Goal: Book appointment/travel/reservation

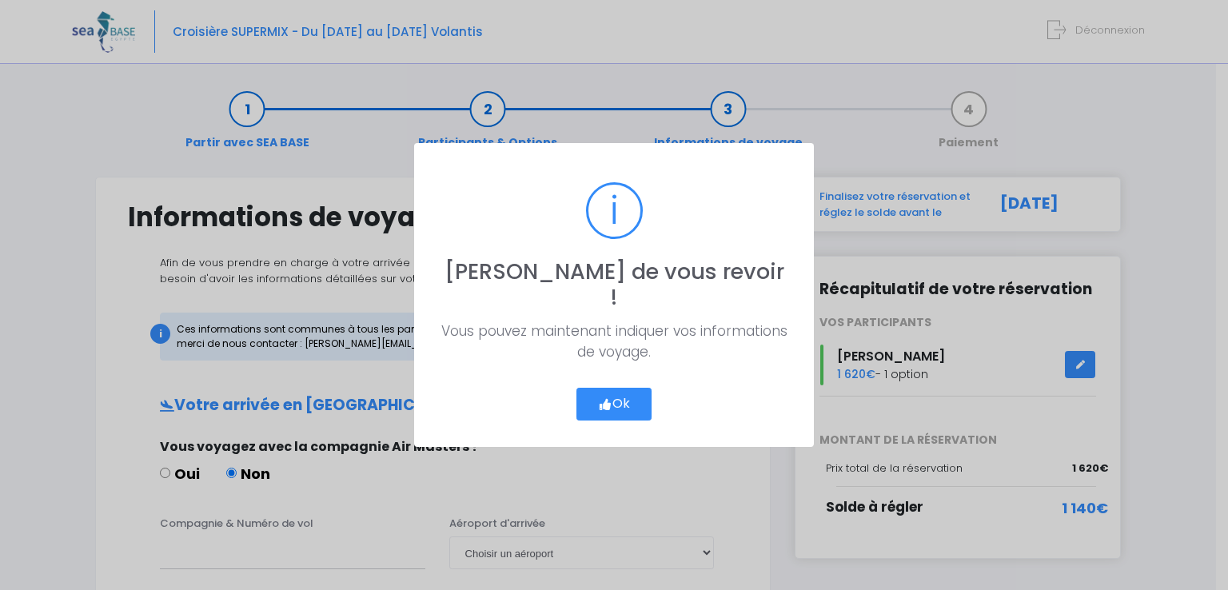
click at [619, 389] on button "Ok" at bounding box center [614, 405] width 75 height 34
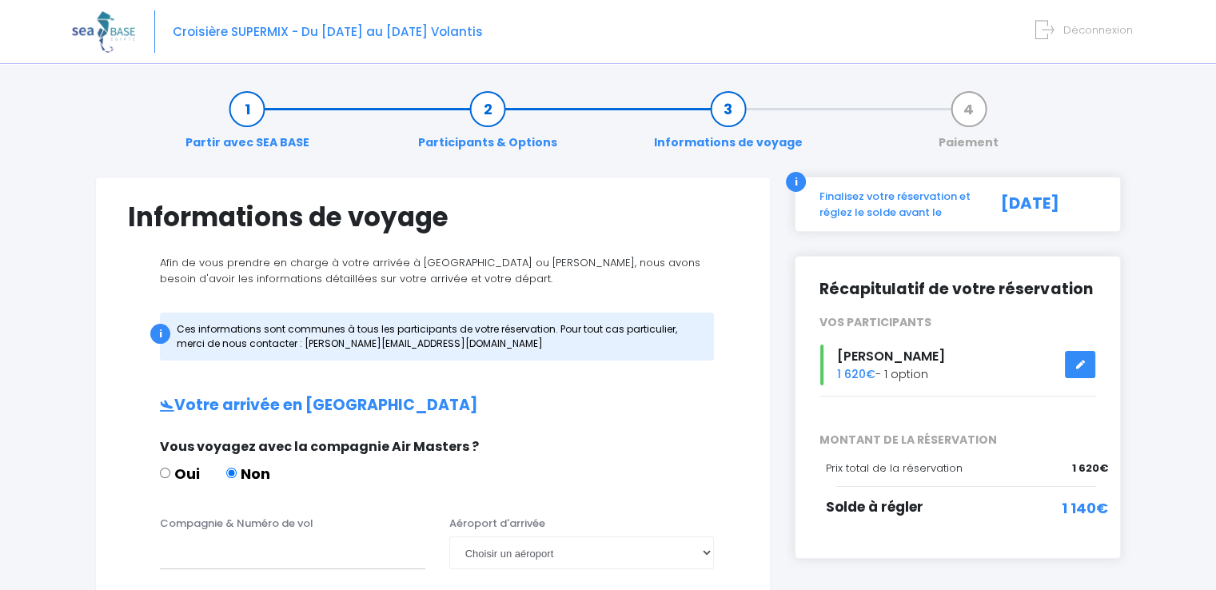
click at [1082, 365] on icon at bounding box center [1080, 365] width 11 height 0
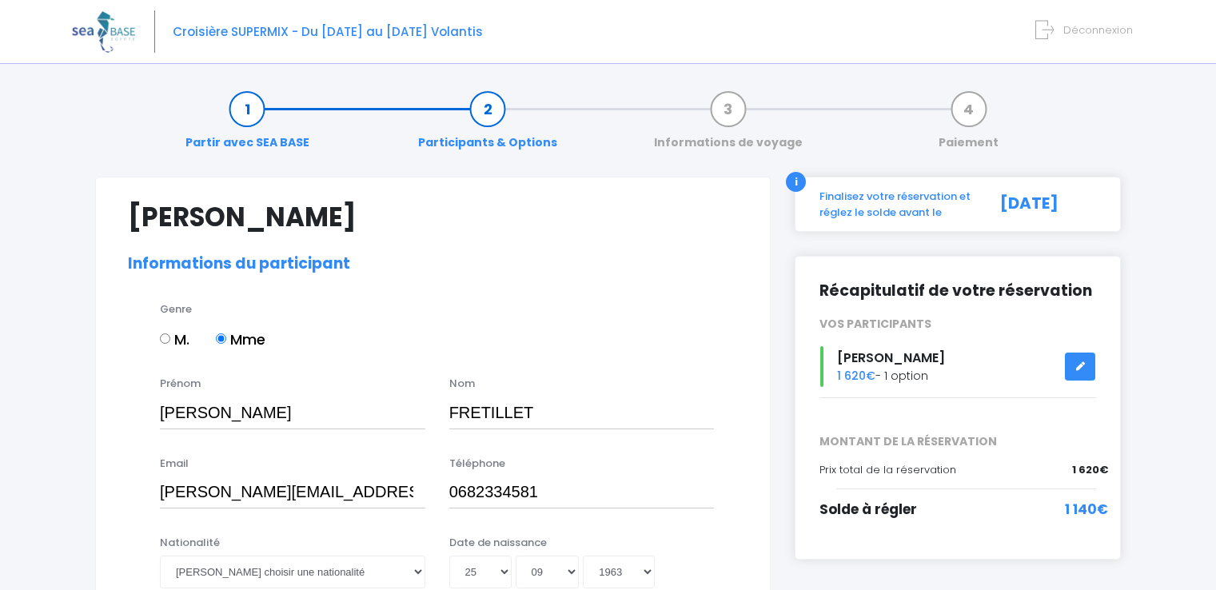
select select "N3"
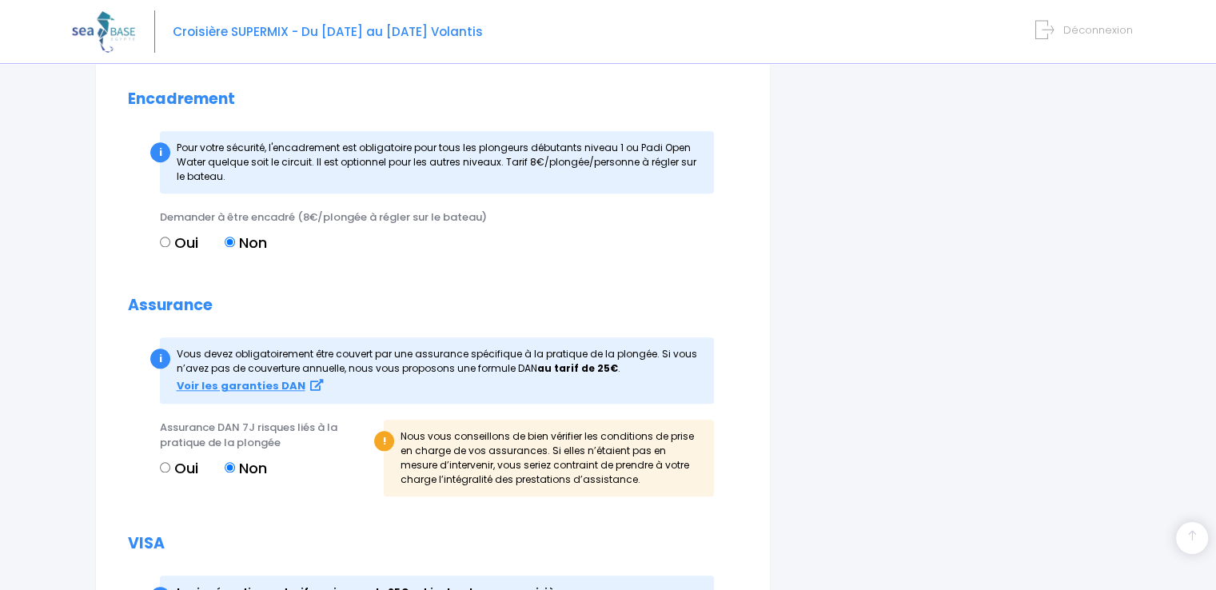
scroll to position [1519, 0]
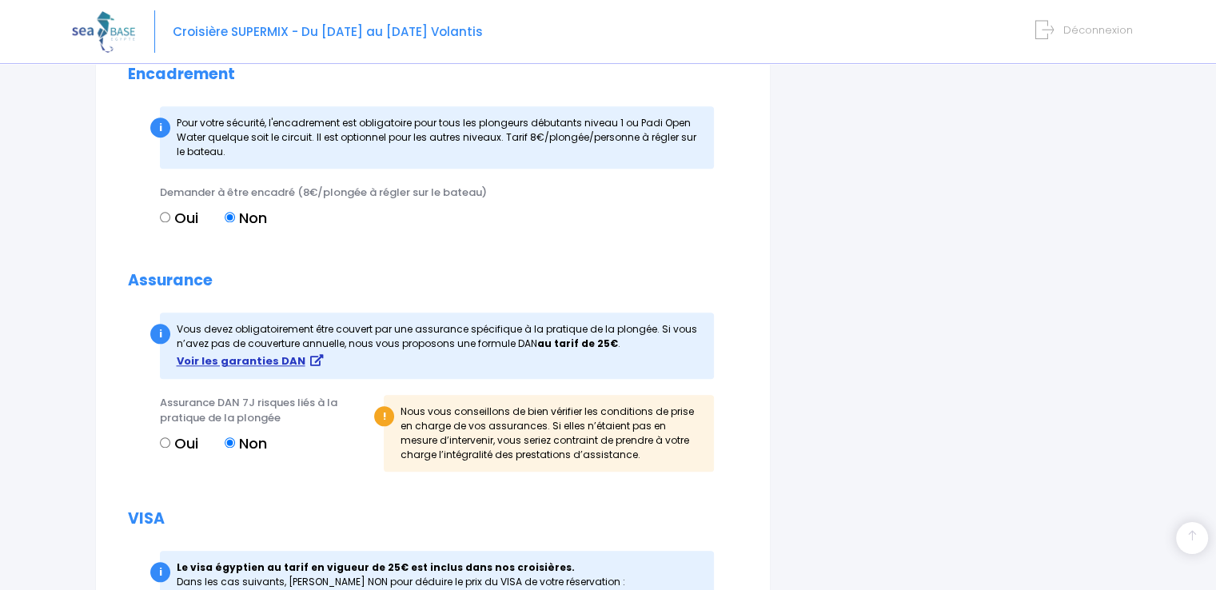
click at [233, 369] on strong "Voir les garanties DAN" at bounding box center [241, 360] width 129 height 15
click at [166, 448] on input "Oui" at bounding box center [165, 442] width 10 height 10
radio input "true"
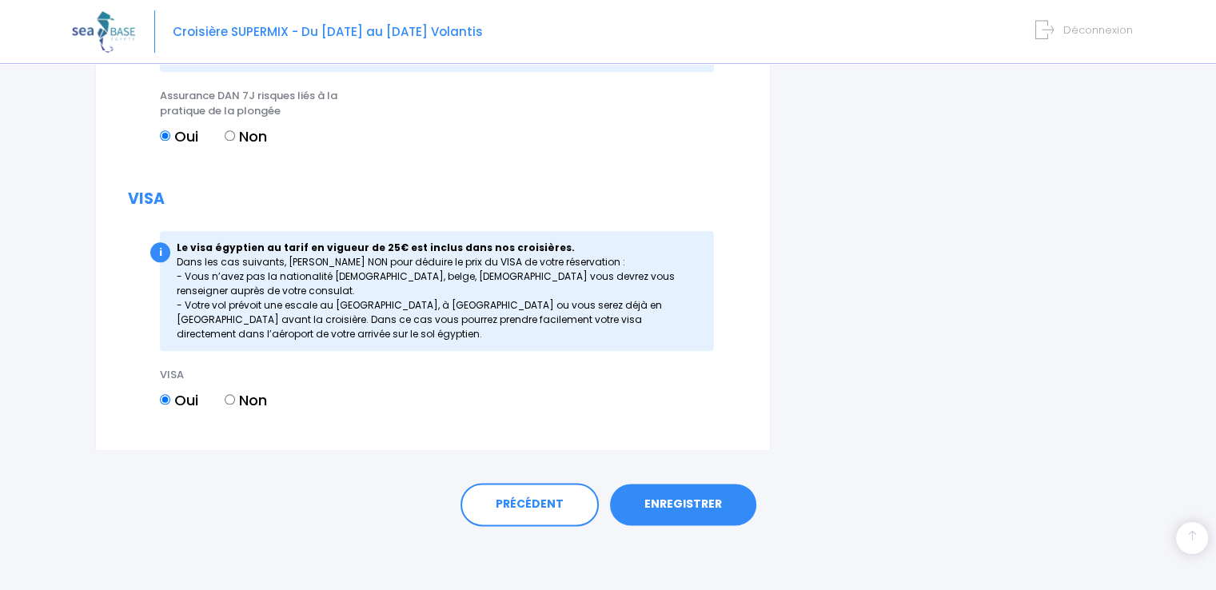
scroll to position [1842, 0]
click at [688, 505] on link "ENREGISTRER" at bounding box center [683, 505] width 146 height 42
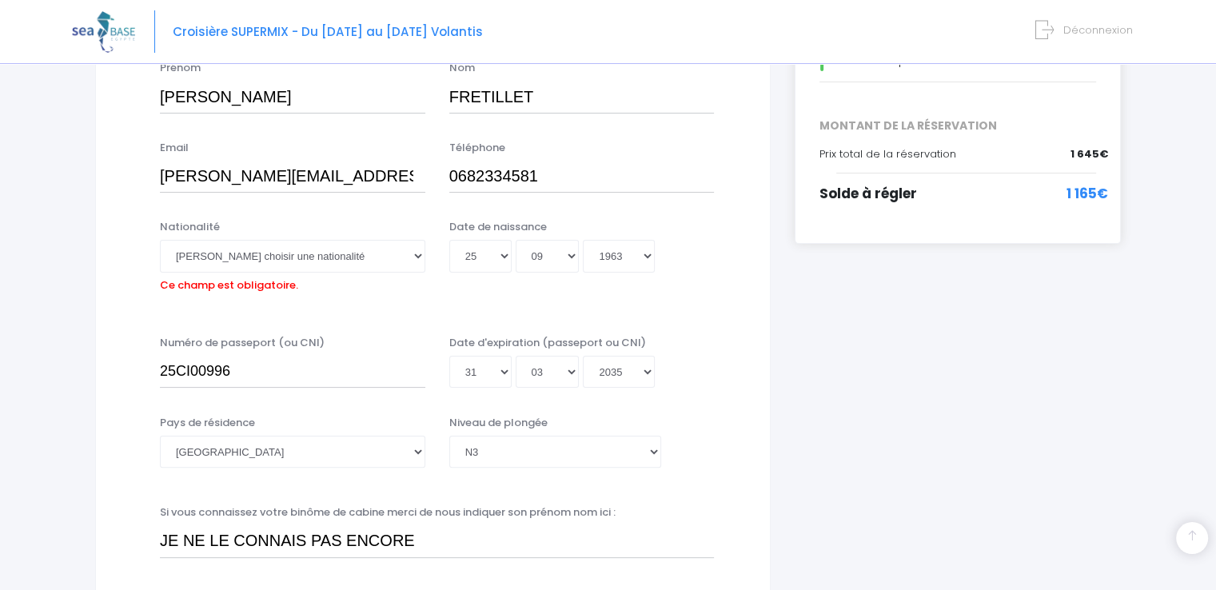
scroll to position [236, 0]
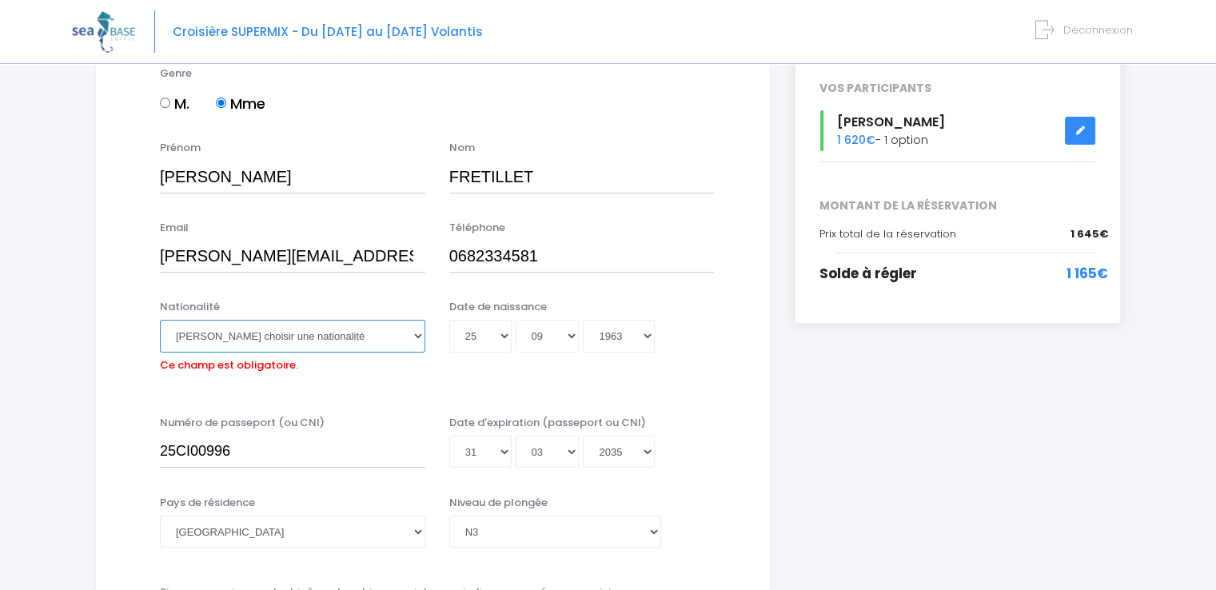
click at [416, 336] on select "Veuillez choisir une nationalité Afghane Albanaise Algerienne Allemande America…" at bounding box center [292, 336] width 265 height 32
select select "Française"
click at [160, 320] on select "Veuillez choisir une nationalité Afghane Albanaise Algerienne Allemande America…" at bounding box center [292, 336] width 265 height 32
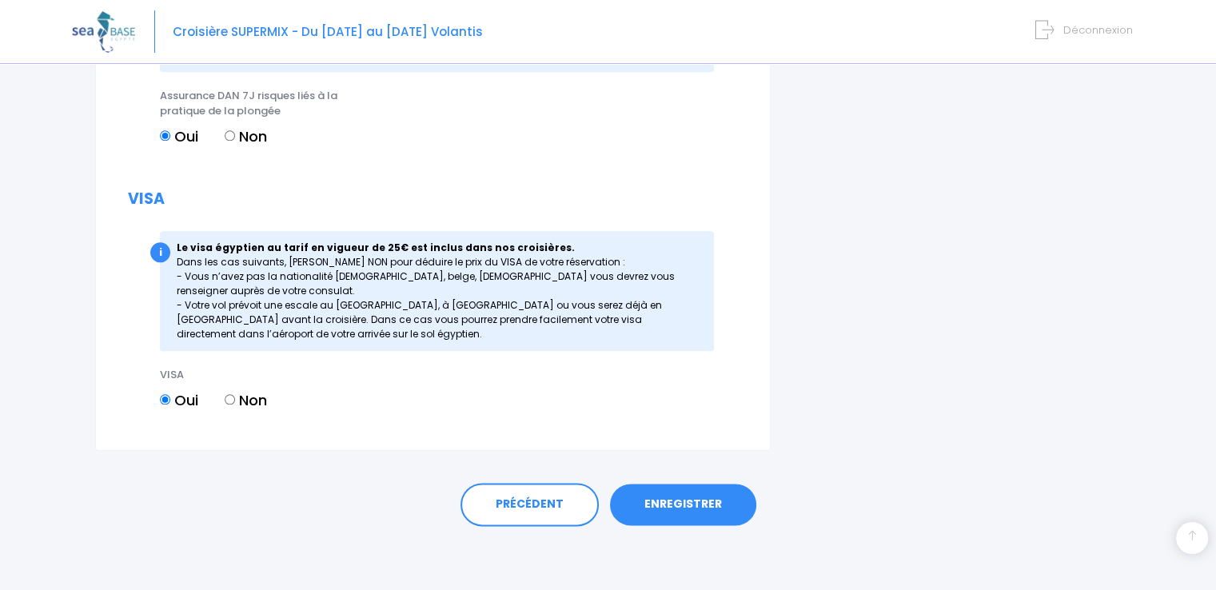
scroll to position [1842, 0]
click at [689, 504] on link "ENREGISTRER" at bounding box center [683, 505] width 146 height 42
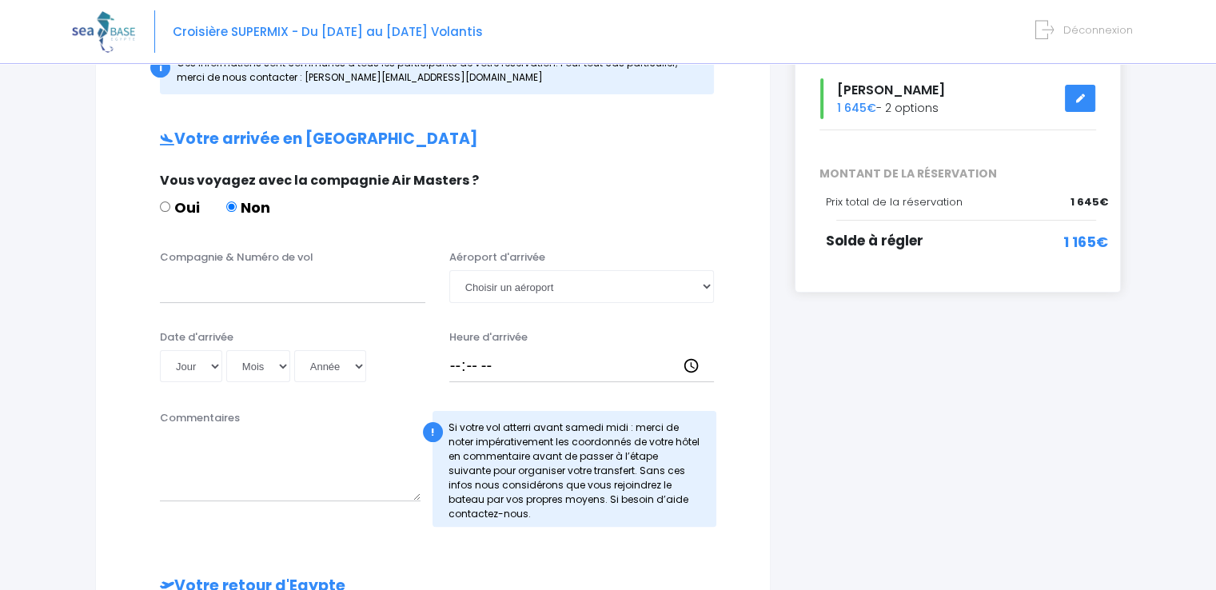
scroll to position [240, 0]
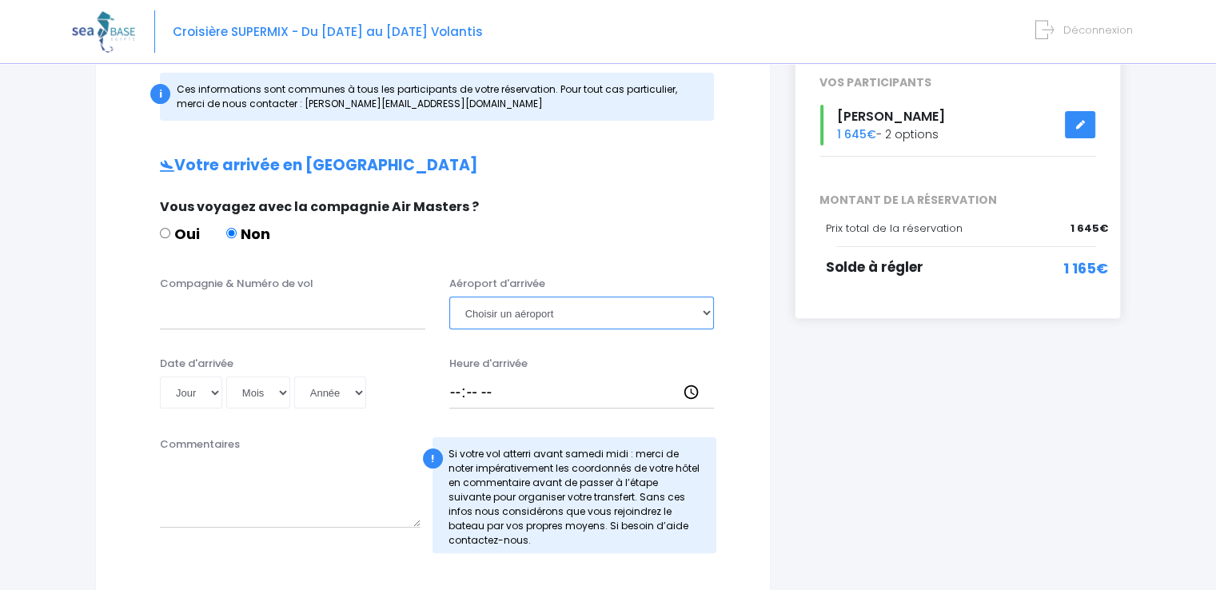
click at [688, 319] on select "Choisir un aéroport Hurghada Marsa Alam" at bounding box center [581, 313] width 265 height 32
click at [449, 297] on select "Choisir un aéroport Hurghada Marsa Alam" at bounding box center [581, 313] width 265 height 32
click at [705, 313] on select "Choisir un aéroport Hurghada Marsa Alam" at bounding box center [581, 313] width 265 height 32
select select "Hurghada"
click at [449, 297] on select "Choisir un aéroport Hurghada Marsa Alam" at bounding box center [581, 313] width 265 height 32
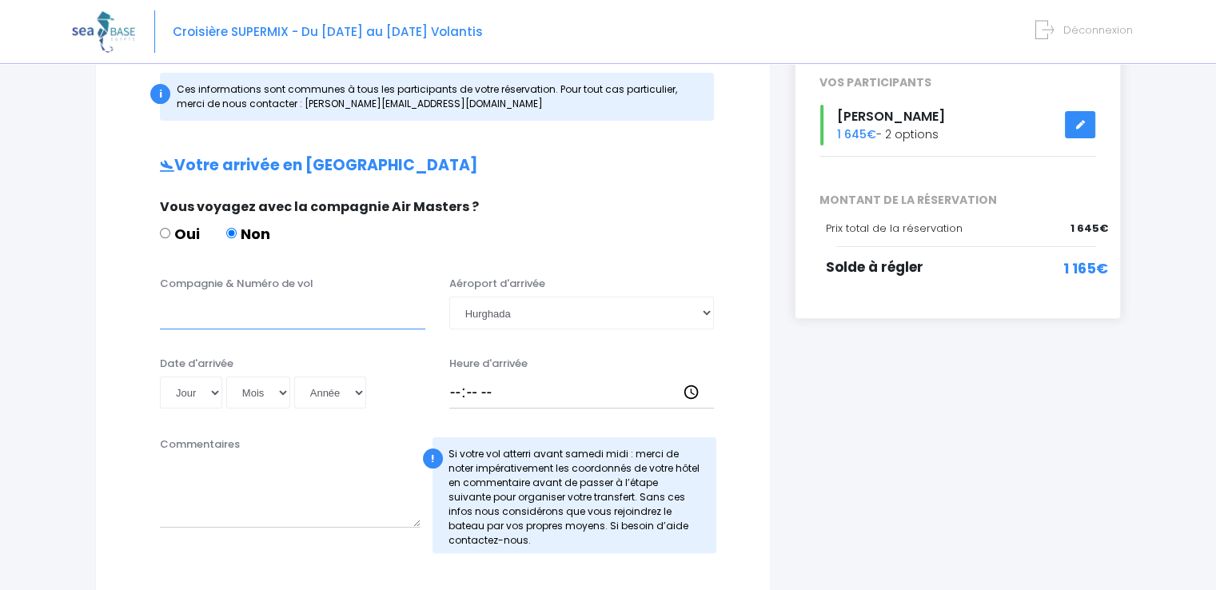
click at [219, 309] on input "Compagnie & Numéro de vol" at bounding box center [292, 313] width 265 height 32
click at [262, 313] on input "TRANSAVIA T8062" at bounding box center [292, 313] width 265 height 32
type input "TRANSAVIA TO 8062"
click at [455, 393] on input "Heure d'arrivée" at bounding box center [581, 393] width 265 height 32
type input "14:45"
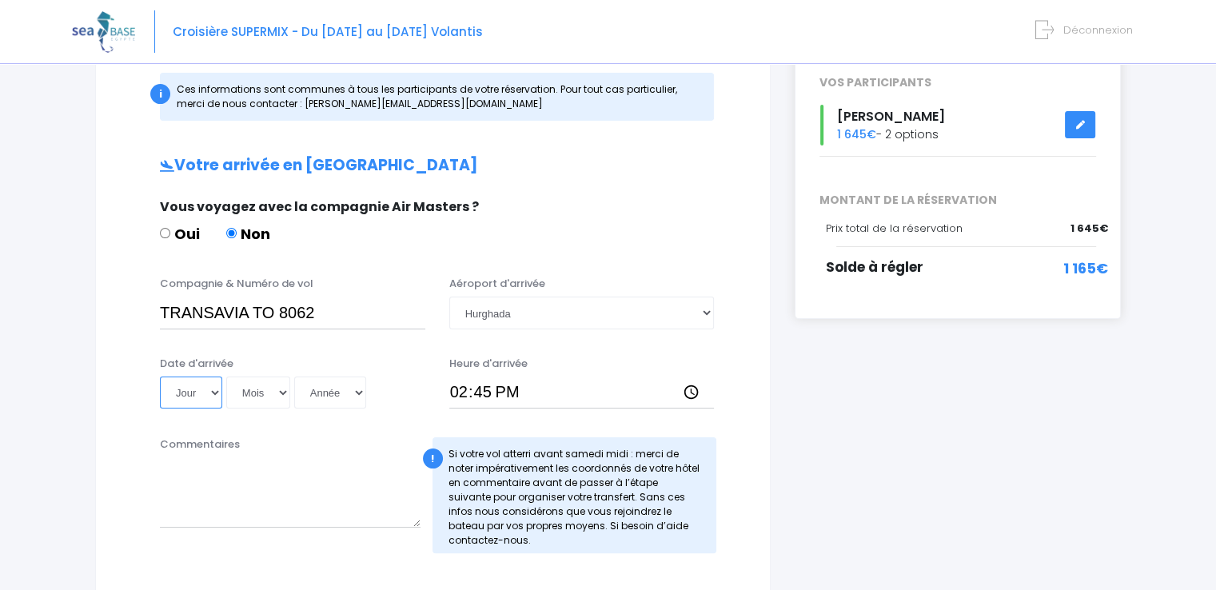
click at [216, 392] on select "Jour 01 02 03 04 05 06 07 08 09 10 11 12 13 14 15 16 17 18 19 20 21 22 23 24 25…" at bounding box center [191, 393] width 62 height 32
select select "06"
click at [160, 377] on select "Jour 01 02 03 04 05 06 07 08 09 10 11 12 13 14 15 16 17 18 19 20 21 22 23 24 25…" at bounding box center [191, 393] width 62 height 32
click at [280, 392] on select "Mois 01 02 03 04 05 06 07 08 09 10 11 12" at bounding box center [258, 393] width 64 height 32
select select "12"
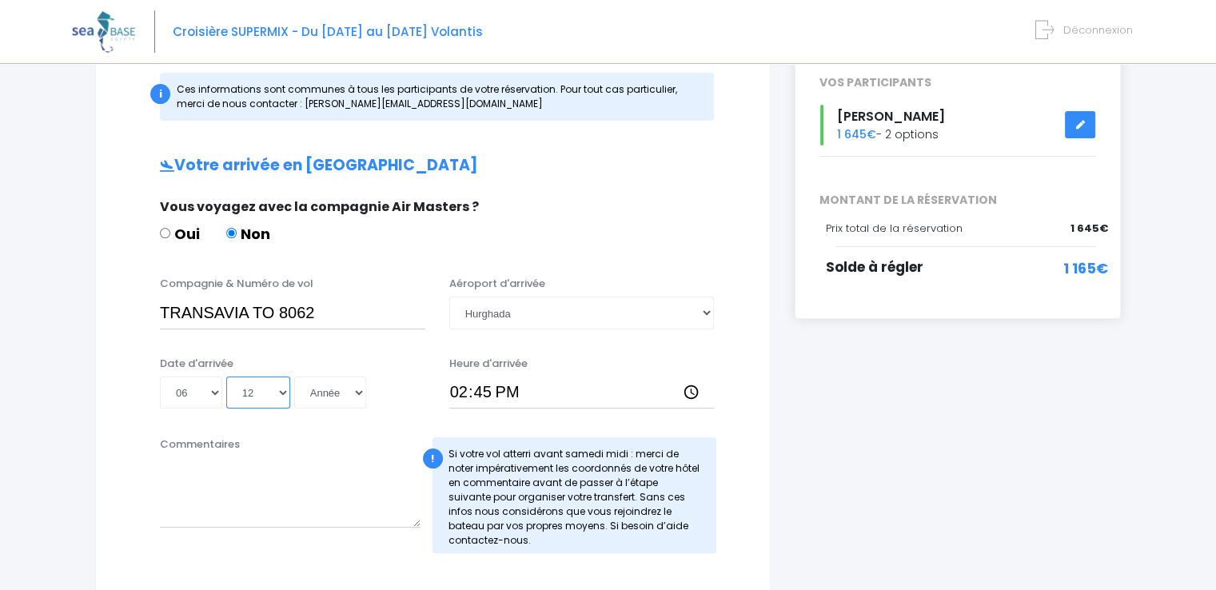
click at [226, 377] on select "Mois 01 02 03 04 05 06 07 08 09 10 11 12" at bounding box center [258, 393] width 64 height 32
click at [359, 392] on select "Année 2045 2044 2043 2042 2041 2040 2039 2038 2037 2036 2035 2034 2033 2032 203…" at bounding box center [330, 393] width 72 height 32
select select "2025"
click at [294, 377] on select "Année 2045 2044 2043 2042 2041 2040 2039 2038 2037 2036 2035 2034 2033 2032 203…" at bounding box center [330, 393] width 72 height 32
type input "2025-12-06"
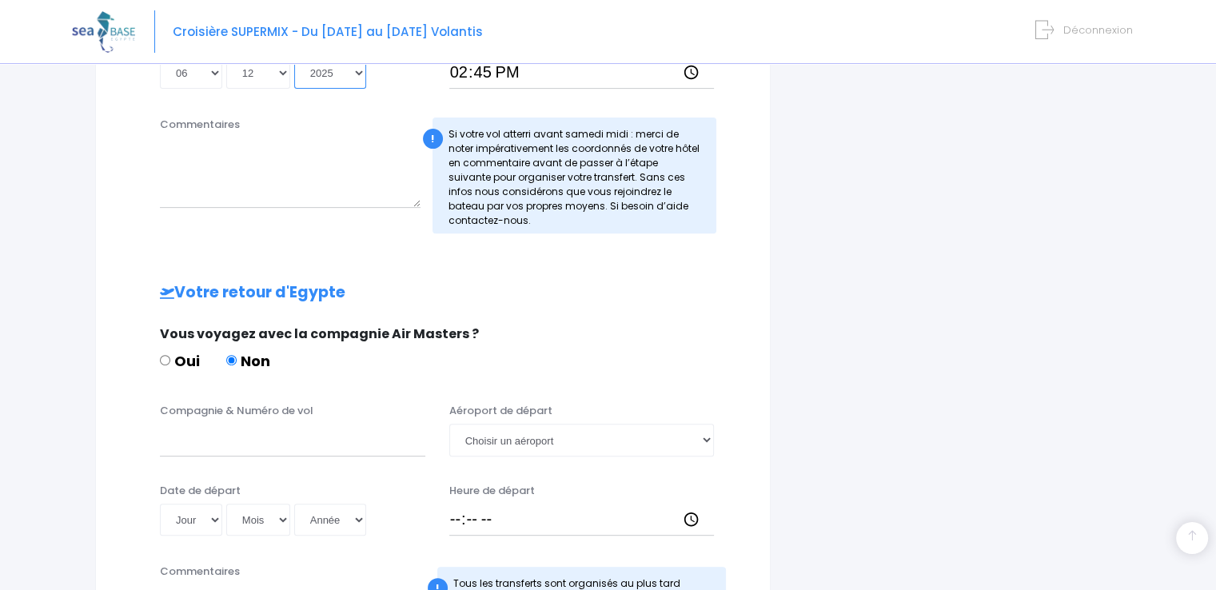
scroll to position [720, 0]
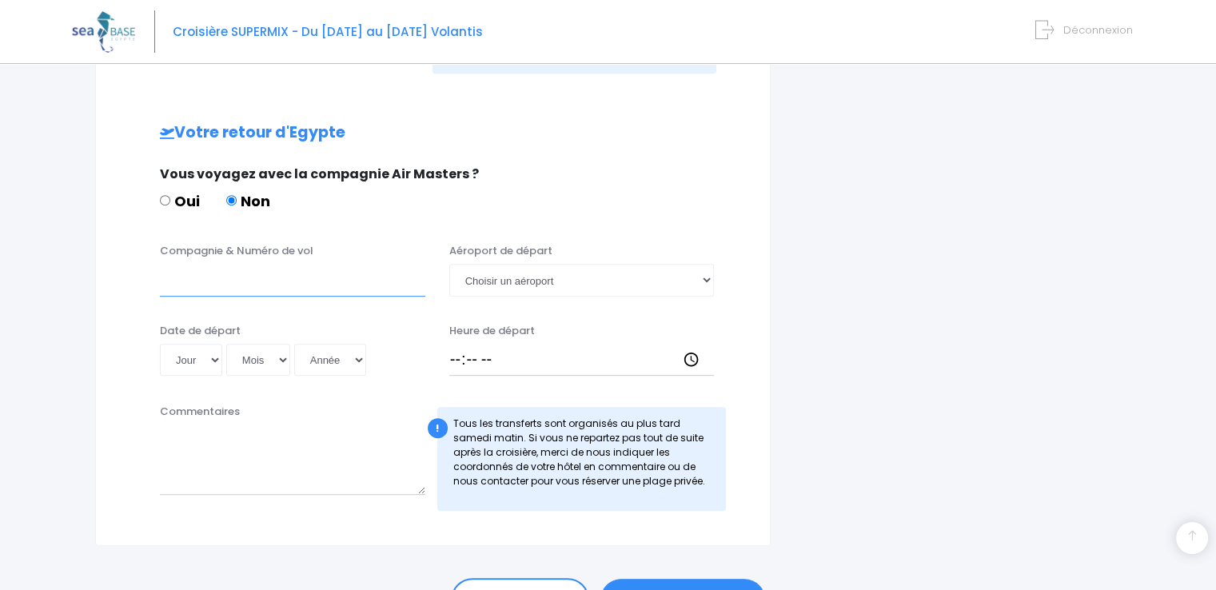
click at [227, 276] on input "Compagnie & Numéro de vol" at bounding box center [292, 280] width 265 height 32
type input "TRANSAVIA"
click at [452, 356] on input "Heure de départ" at bounding box center [581, 360] width 265 height 32
type input "15:49"
type input "15:00"
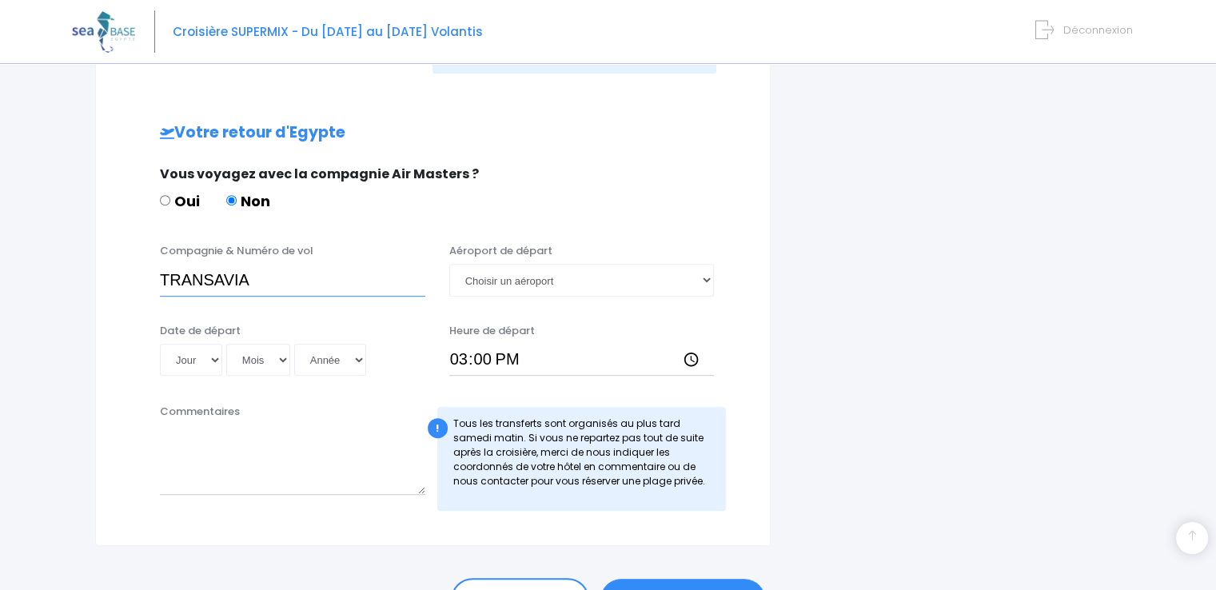
click at [281, 285] on input "TRANSAVIA" at bounding box center [292, 280] width 265 height 32
type input "TRANSAVIA TO 8063"
click at [212, 359] on select "Jour 01 02 03 04 05 06 07 08 09 10 11 12 13 14 15 16 17 18 19 20 21 22 23 24 25…" at bounding box center [191, 360] width 62 height 32
select select "13"
click at [160, 344] on select "Jour 01 02 03 04 05 06 07 08 09 10 11 12 13 14 15 16 17 18 19 20 21 22 23 24 25…" at bounding box center [191, 360] width 62 height 32
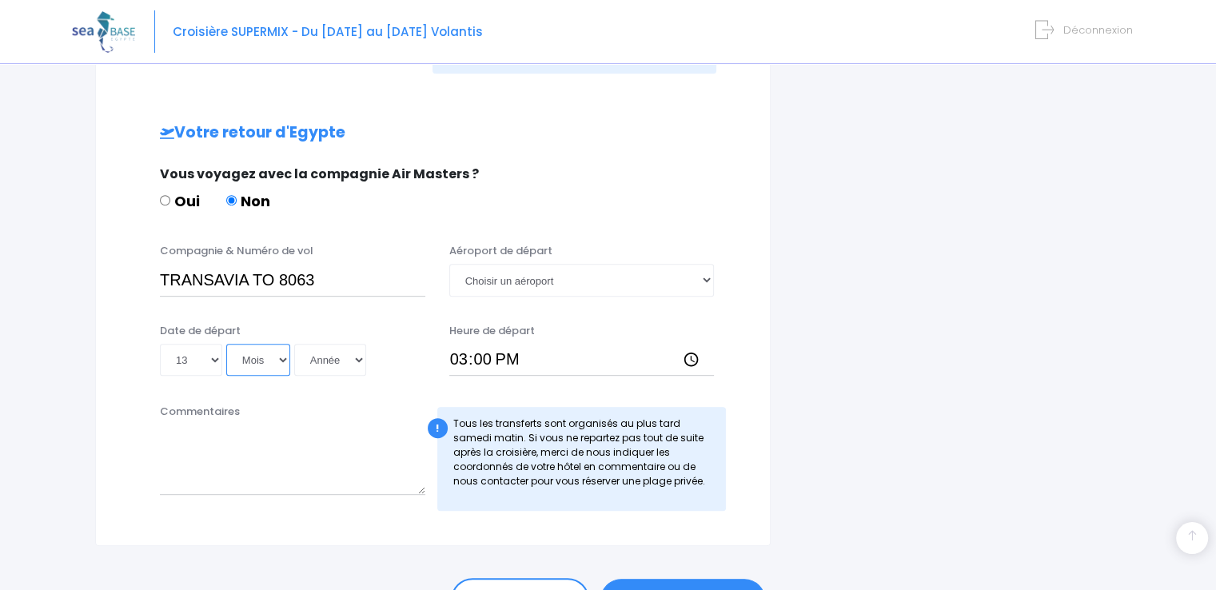
click at [277, 364] on select "Mois 01 02 03 04 05 06 07 08 09 10 11 12" at bounding box center [258, 360] width 64 height 32
select select "12"
click at [226, 344] on select "Mois 01 02 03 04 05 06 07 08 09 10 11 12" at bounding box center [258, 360] width 64 height 32
click at [332, 361] on select "Année 2045 2044 2043 2042 2041 2040 2039 2038 2037 2036 2035 2034 2033 2032 203…" at bounding box center [330, 360] width 72 height 32
select select "2025"
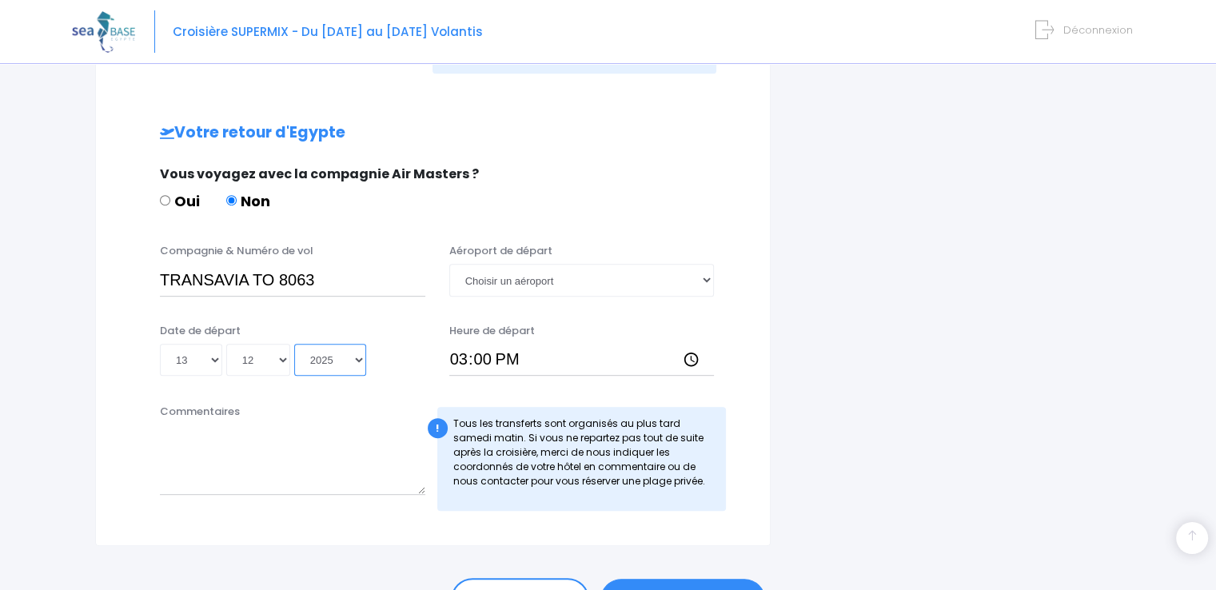
click at [294, 344] on select "Année 2045 2044 2043 2042 2041 2040 2039 2038 2037 2036 2035 2034 2033 2032 203…" at bounding box center [330, 360] width 72 height 32
type input "2025-12-13"
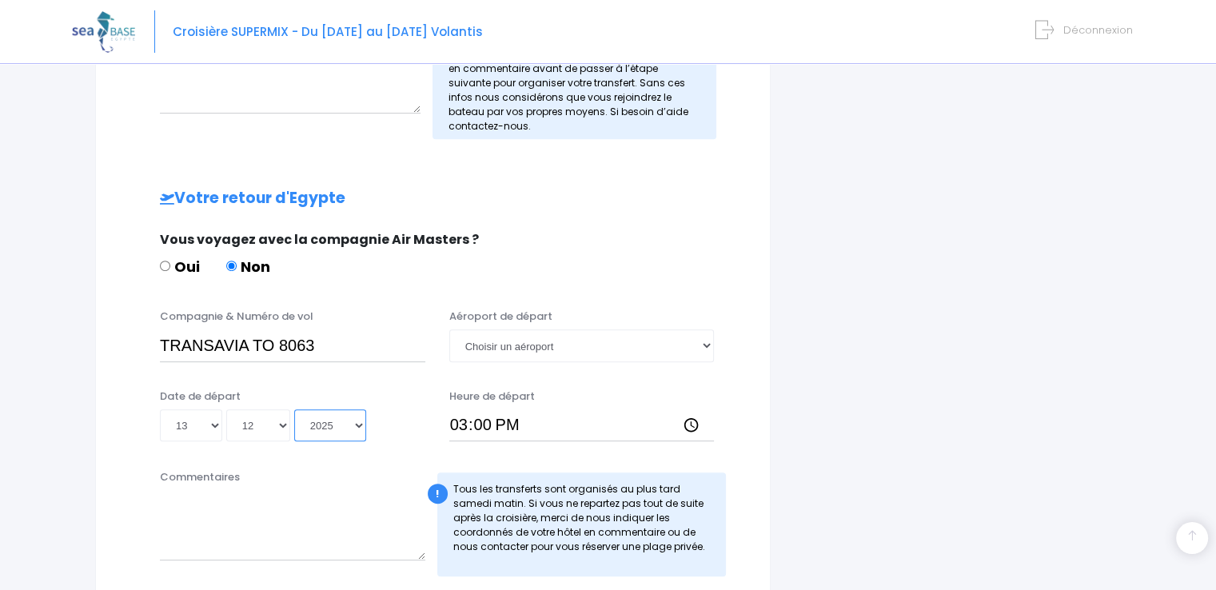
scroll to position [800, 0]
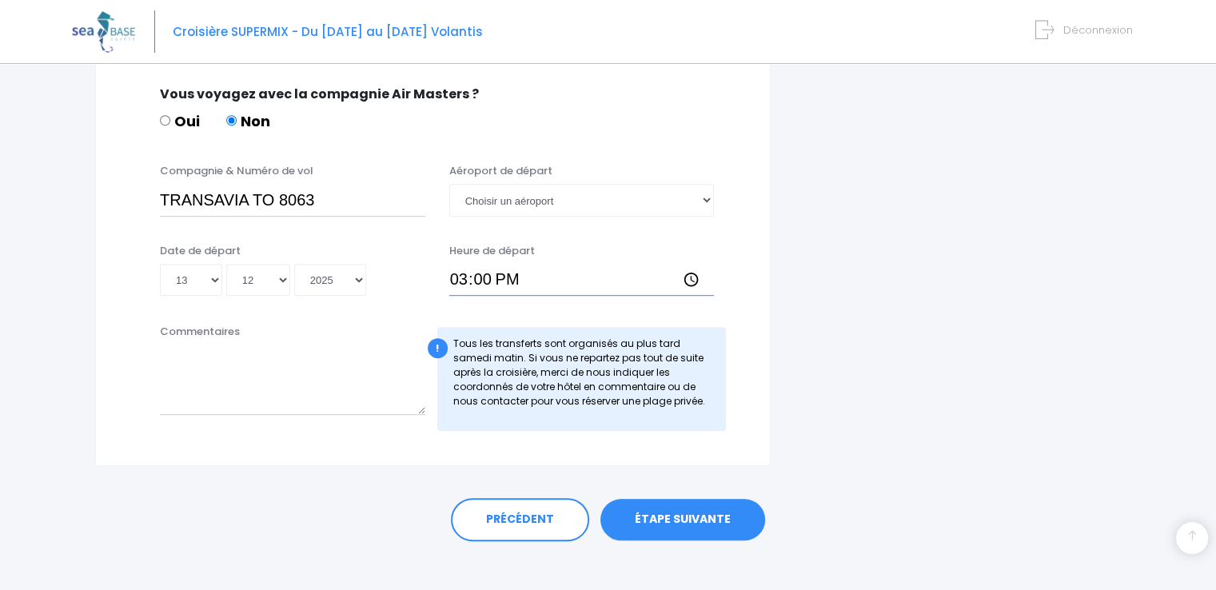
click at [481, 276] on input "15:00" at bounding box center [581, 280] width 265 height 32
type input "15:40"
click at [281, 194] on input "TRANSAVIA TO 8063" at bounding box center [292, 200] width 265 height 32
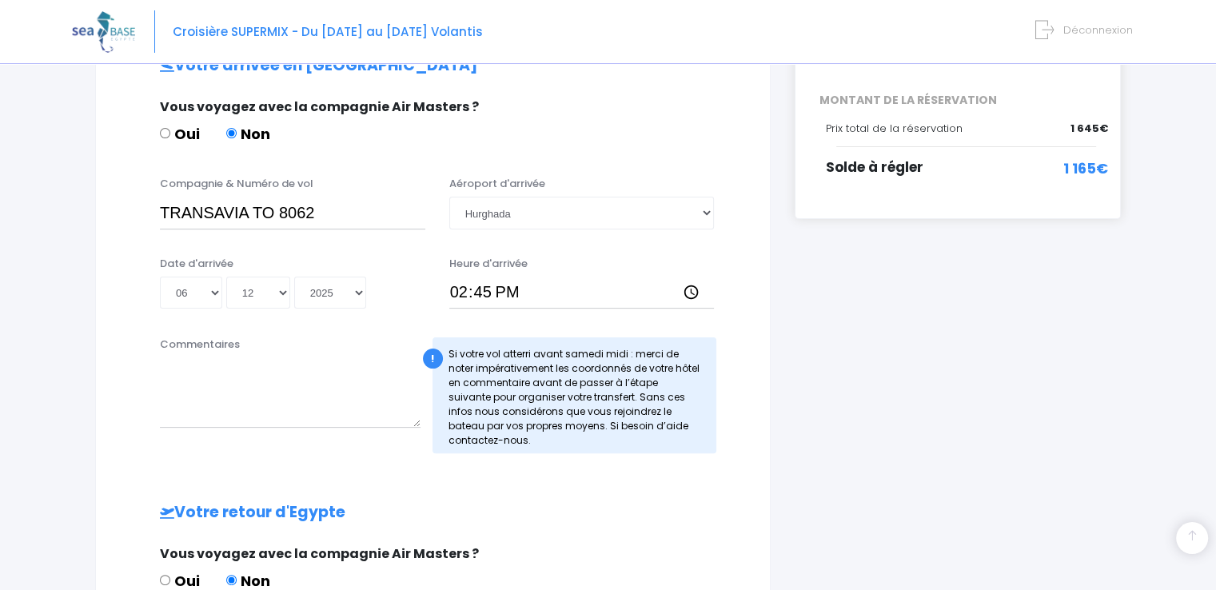
scroll to position [320, 0]
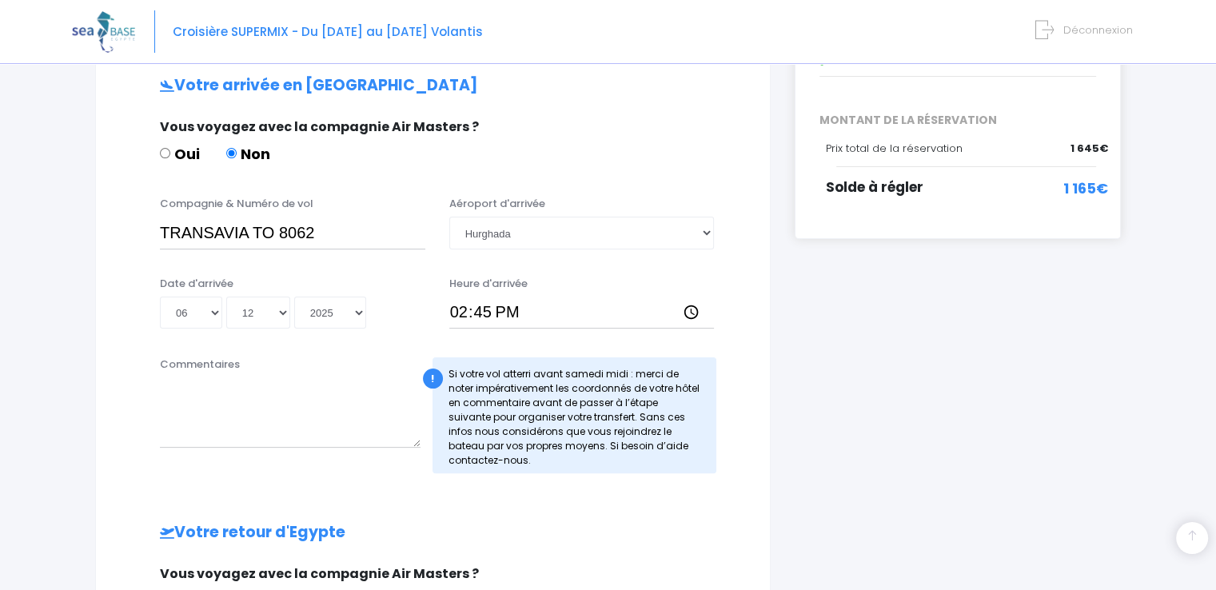
type input "TRANSAVIA TO8063"
click at [277, 226] on input "TRANSAVIA TO 8062" at bounding box center [292, 233] width 265 height 32
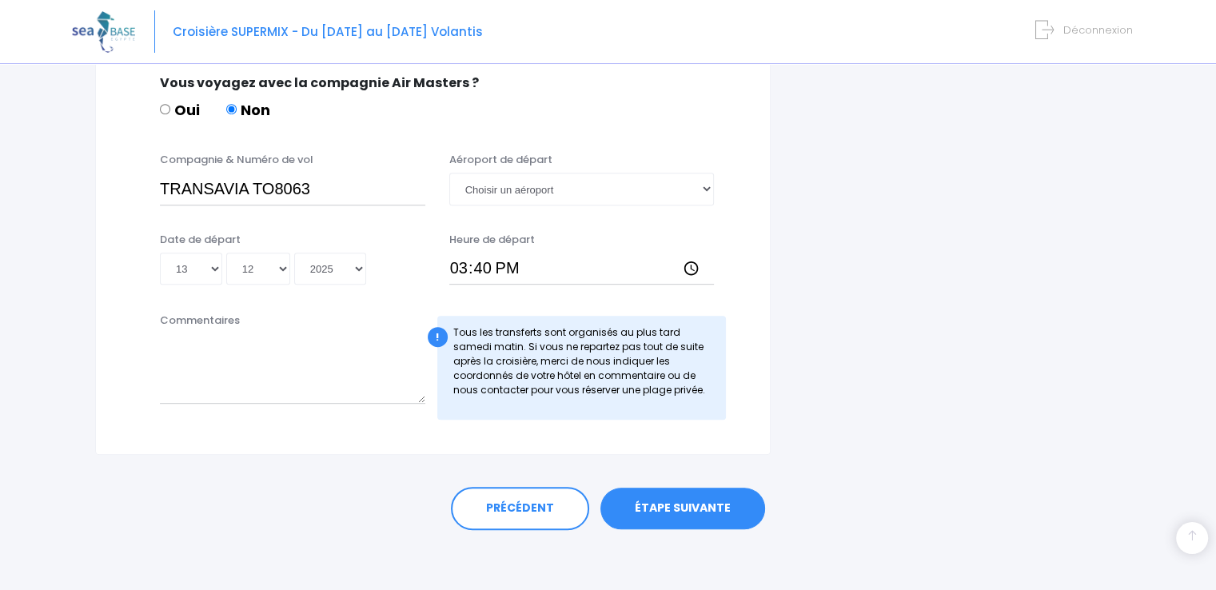
scroll to position [813, 0]
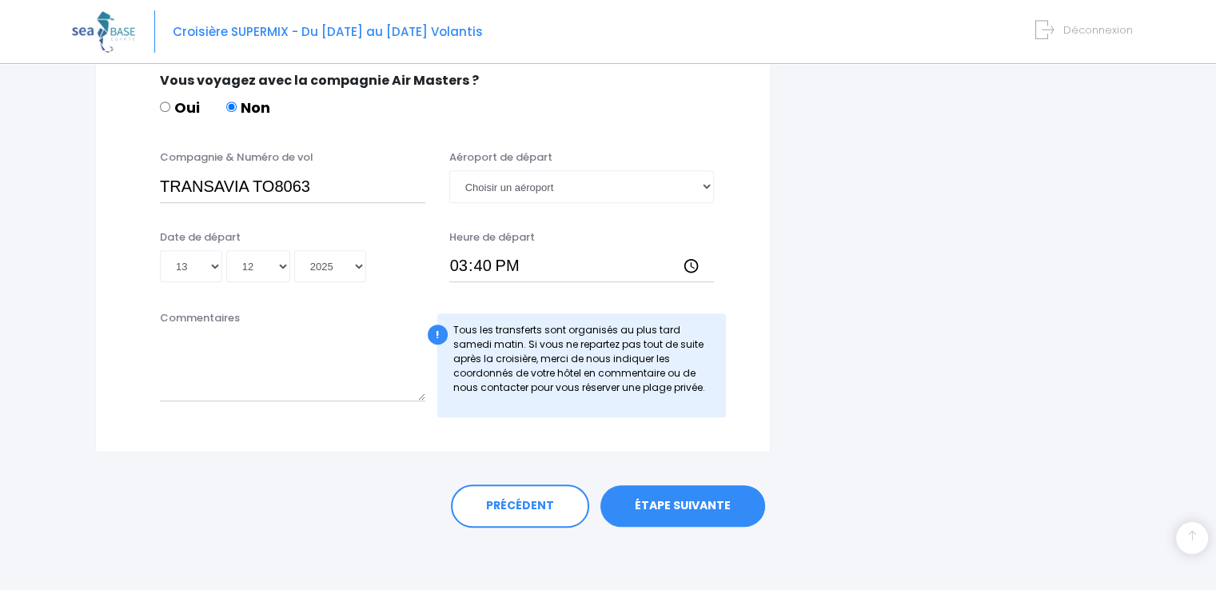
type input "TRANSAVIA TO8062"
click at [663, 508] on link "ÉTAPE SUIVANTE" at bounding box center [683, 506] width 165 height 42
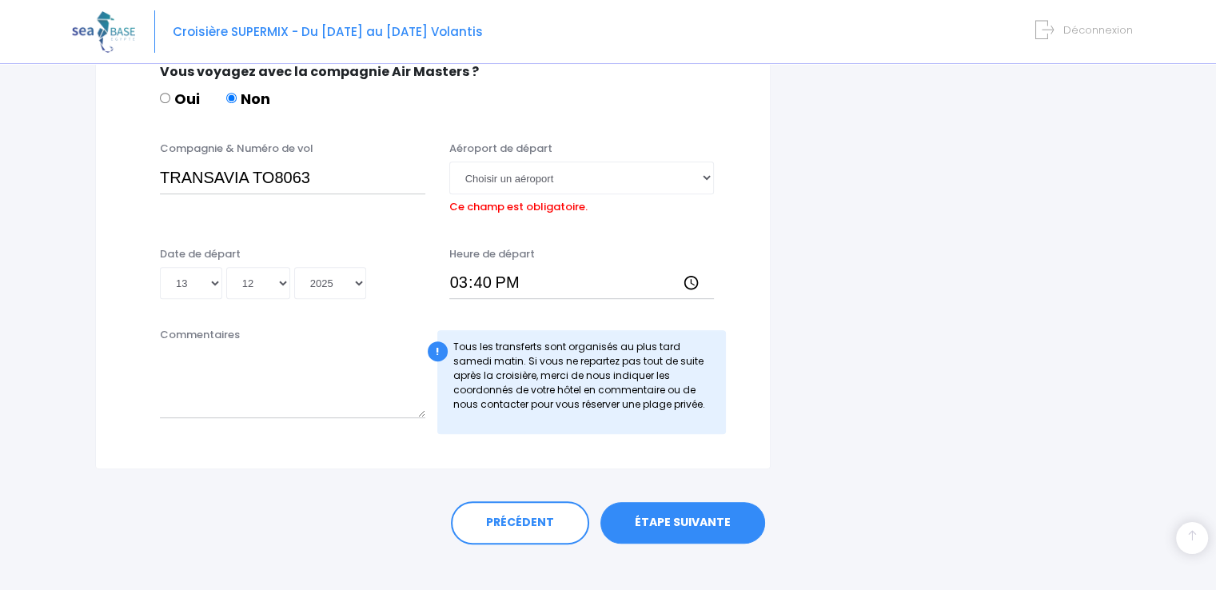
scroll to position [824, 0]
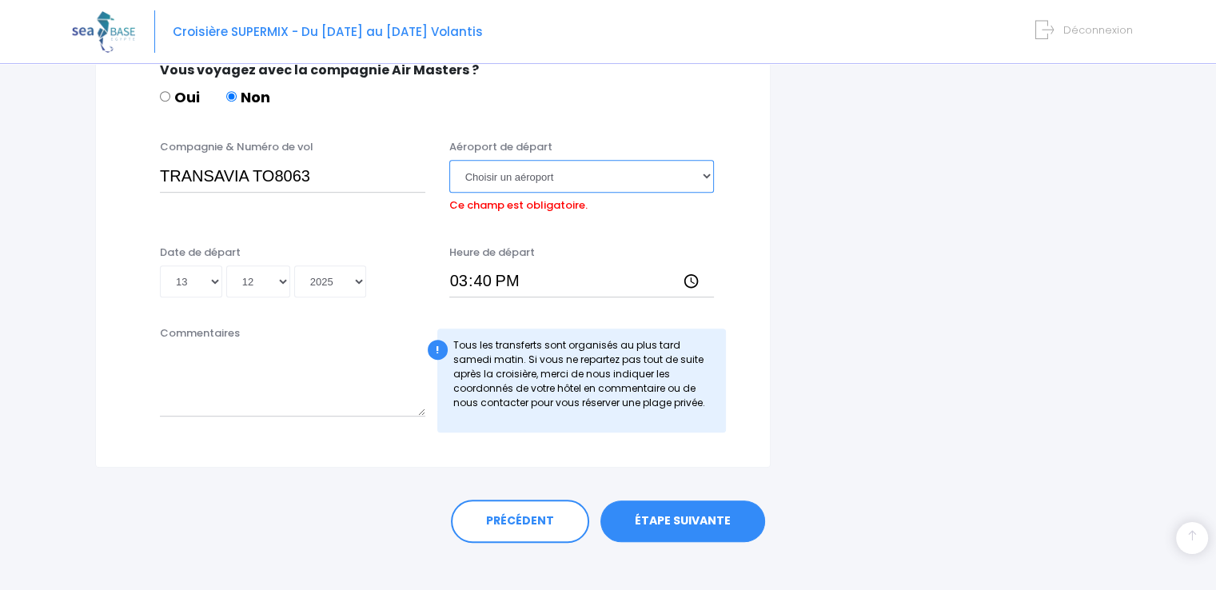
click at [601, 180] on select "Choisir un aéroport Hurghada Marsa Alam" at bounding box center [581, 176] width 265 height 32
select select "Hurghada"
click at [449, 160] on select "Choisir un aéroport Hurghada Marsa Alam" at bounding box center [581, 176] width 265 height 32
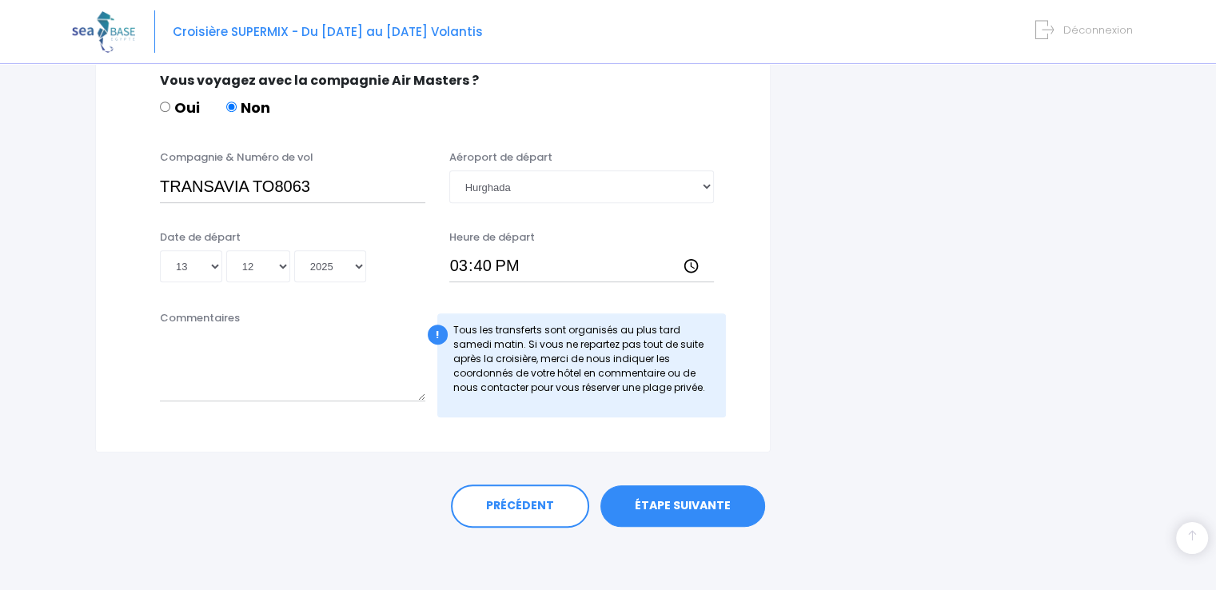
click at [703, 503] on link "ÉTAPE SUIVANTE" at bounding box center [683, 506] width 165 height 42
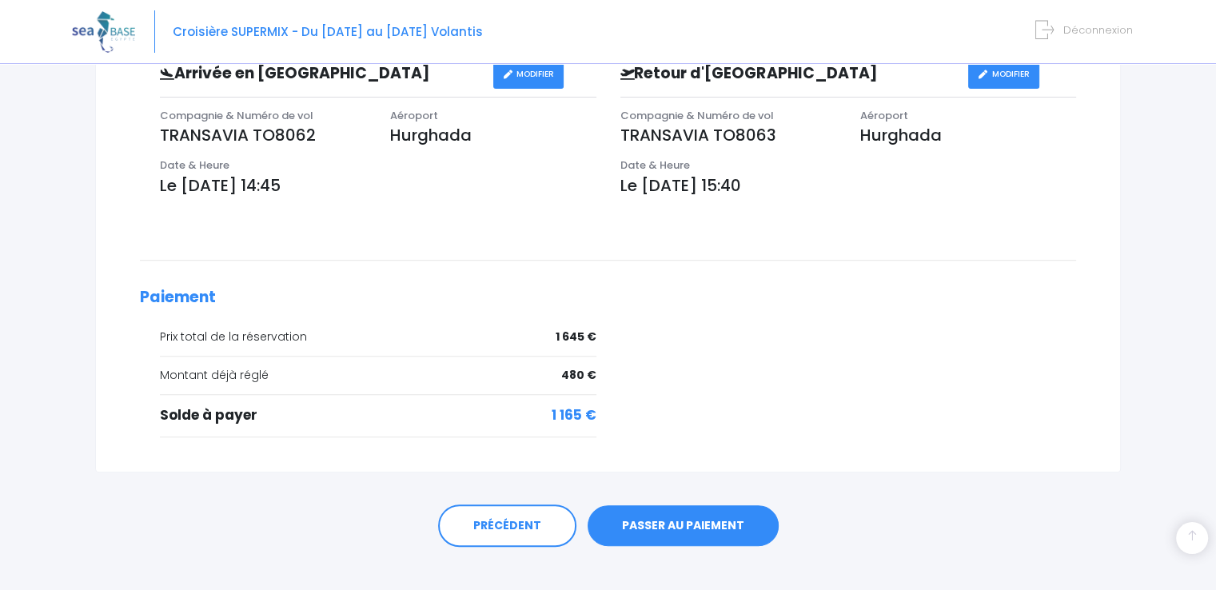
scroll to position [532, 0]
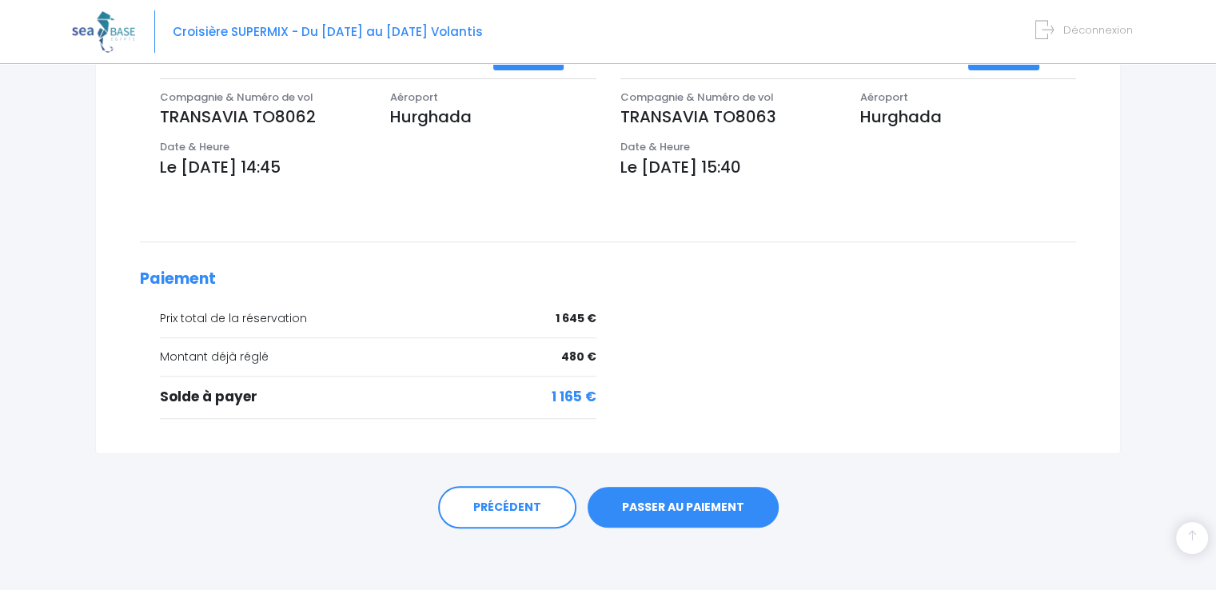
click at [690, 507] on link "PASSER AU PAIEMENT" at bounding box center [683, 508] width 191 height 42
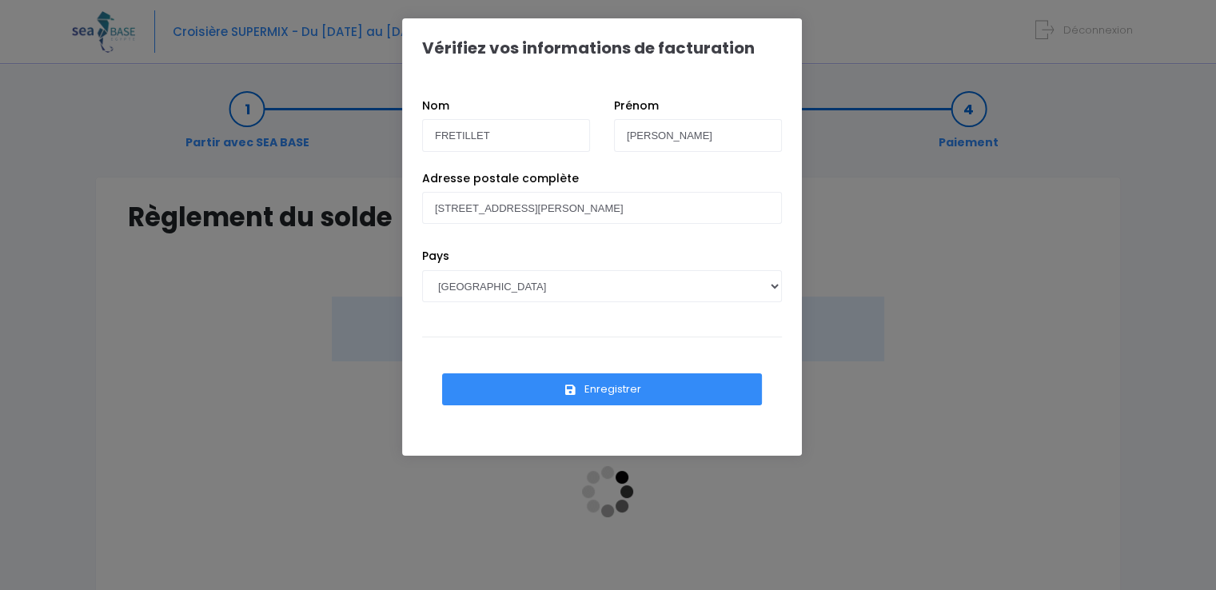
click at [614, 385] on button "Enregistrer" at bounding box center [602, 389] width 320 height 32
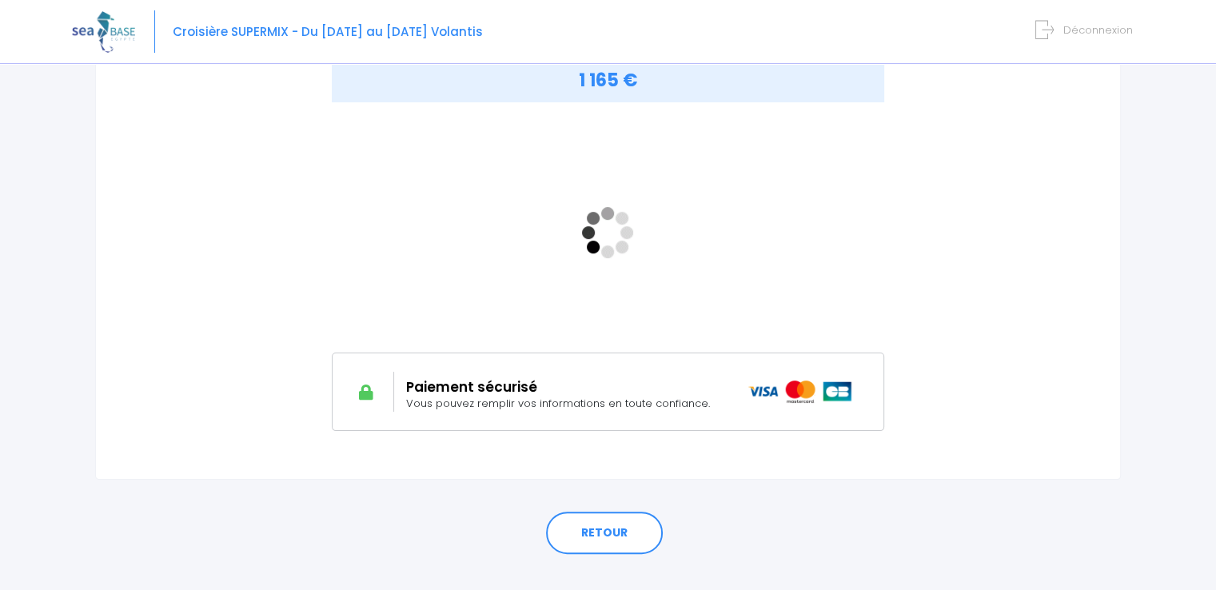
scroll to position [286, 0]
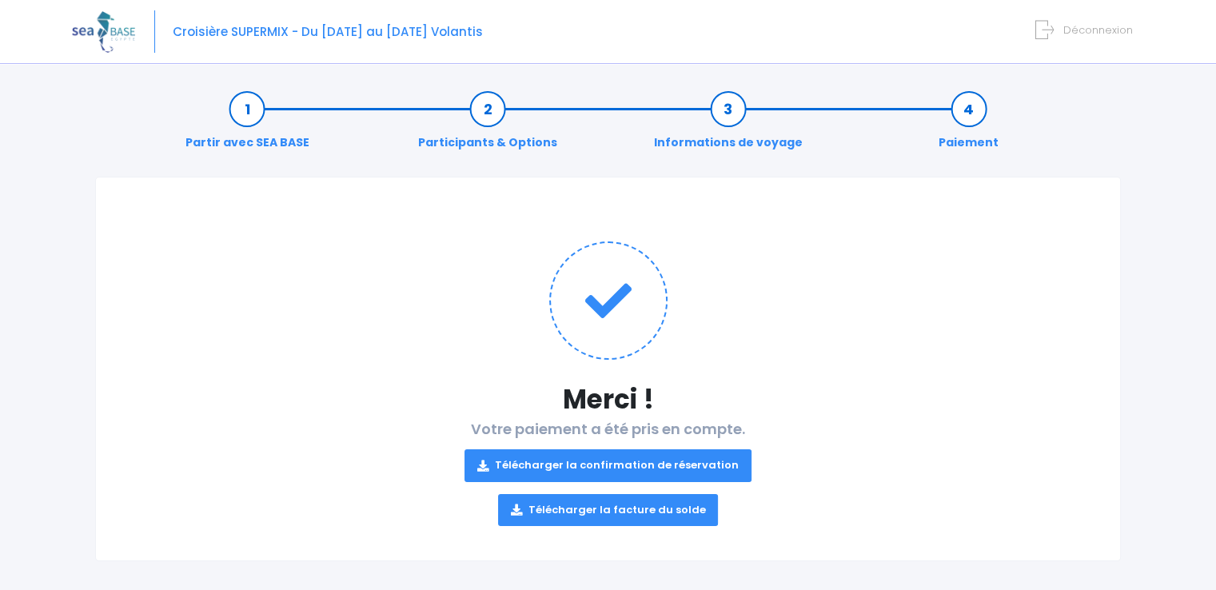
click at [662, 464] on link "Télécharger la confirmation de réservation" at bounding box center [608, 465] width 287 height 32
click at [620, 511] on link "Télécharger la facture du solde" at bounding box center [608, 510] width 221 height 32
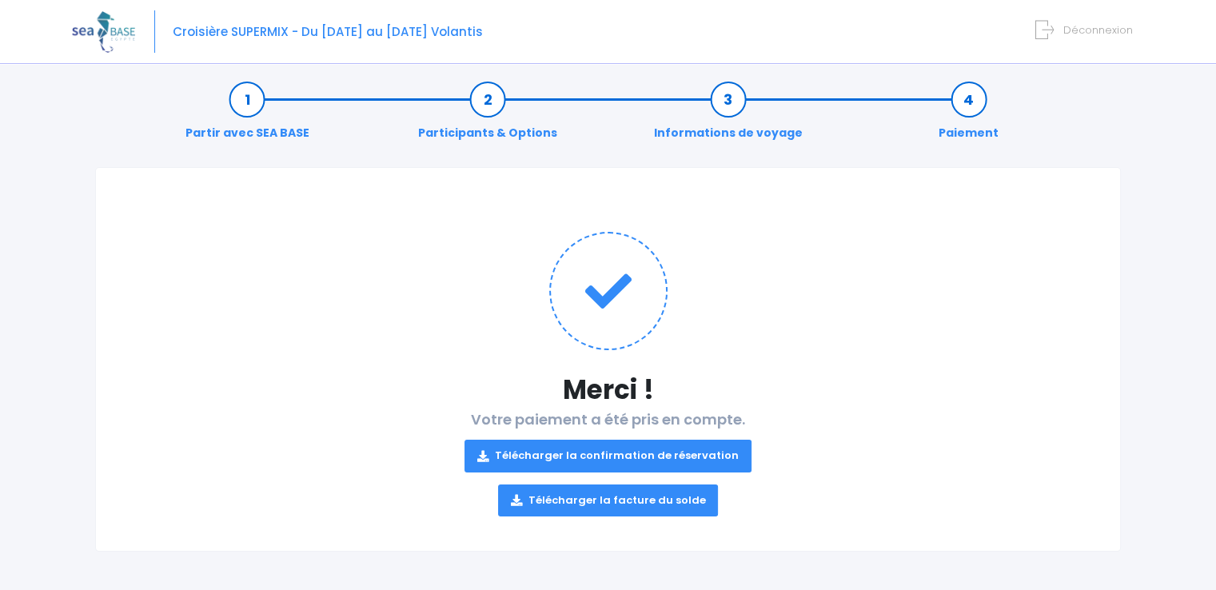
click at [589, 449] on link "Télécharger la confirmation de réservation" at bounding box center [608, 456] width 287 height 32
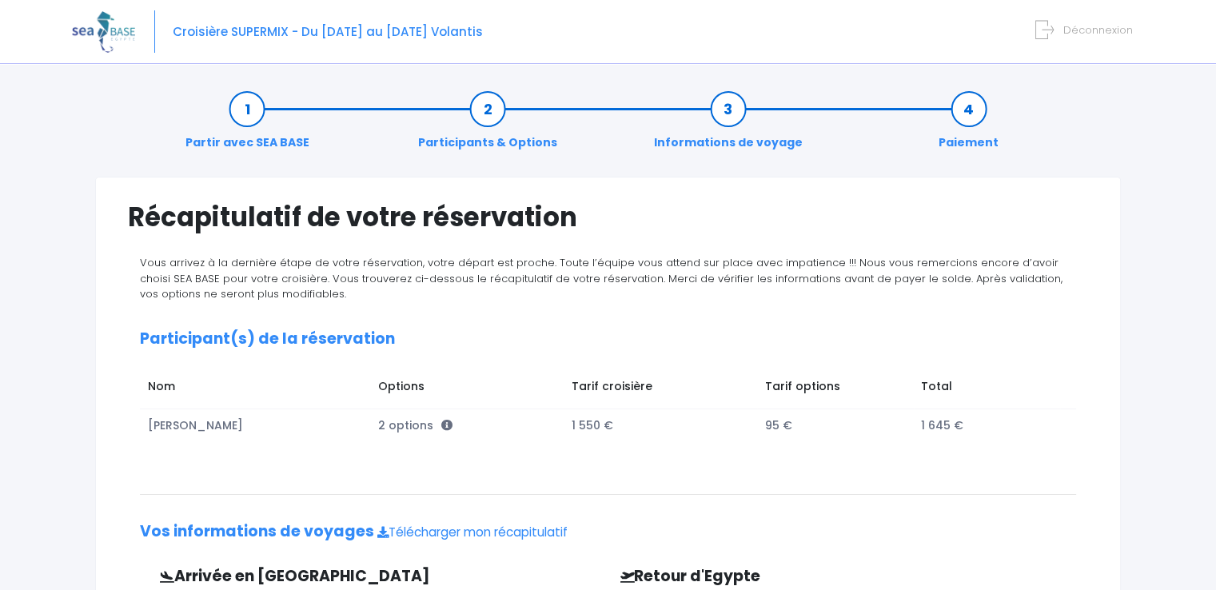
click at [102, 29] on img at bounding box center [103, 31] width 63 height 41
